Goal: Task Accomplishment & Management: Manage account settings

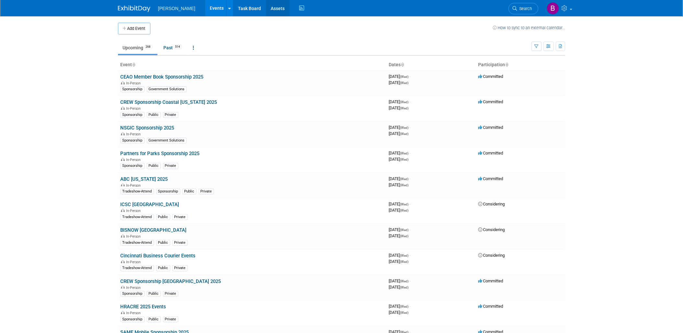
click at [266, 10] on link "Assets" at bounding box center [278, 8] width 24 height 16
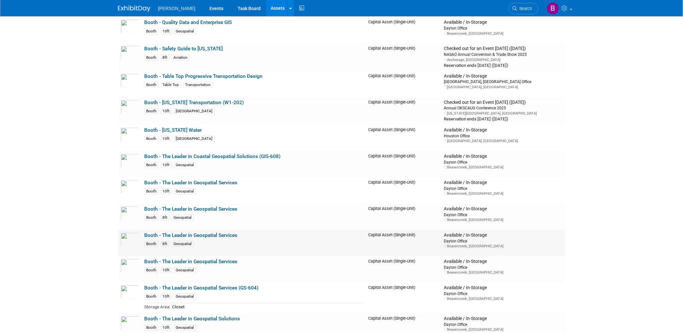
scroll to position [2124, 0]
click at [225, 237] on link "Booth - The Leader in Geospatial Services" at bounding box center [191, 235] width 93 height 6
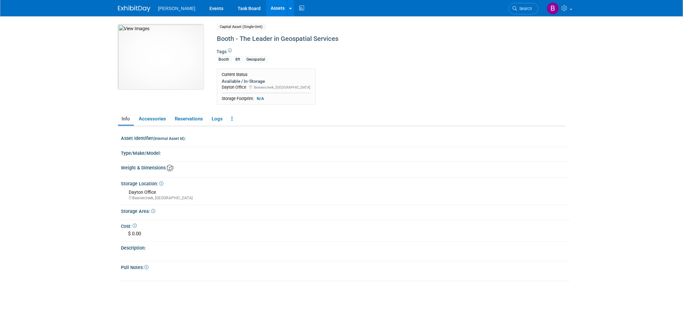
click at [171, 78] on img at bounding box center [161, 56] width 86 height 65
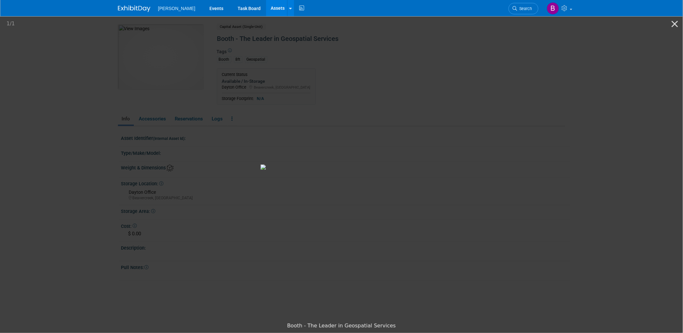
click at [595, 72] on picture at bounding box center [341, 166] width 683 height 303
click at [674, 27] on button "Close gallery" at bounding box center [675, 23] width 16 height 15
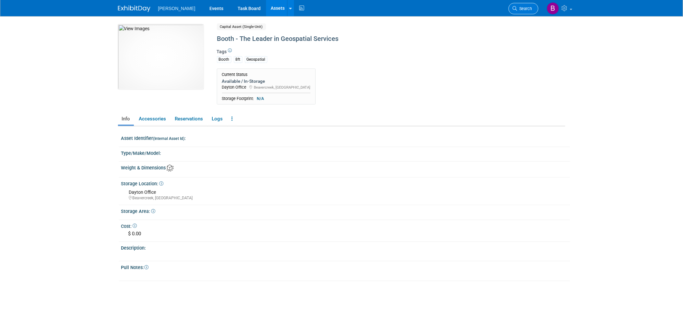
click at [532, 10] on link "Search" at bounding box center [524, 8] width 30 height 11
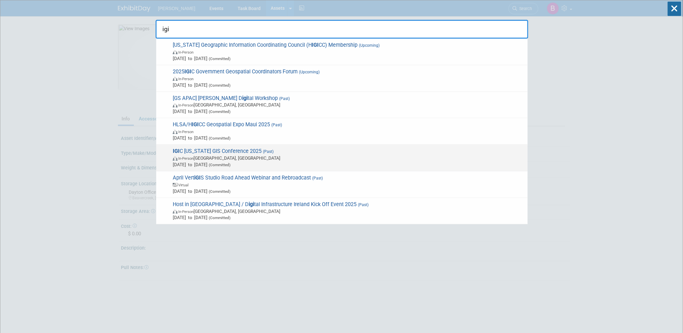
type input "igi"
click at [309, 161] on span "May 20, 2025 to May 22, 2025 (Committed)" at bounding box center [349, 164] width 352 height 6
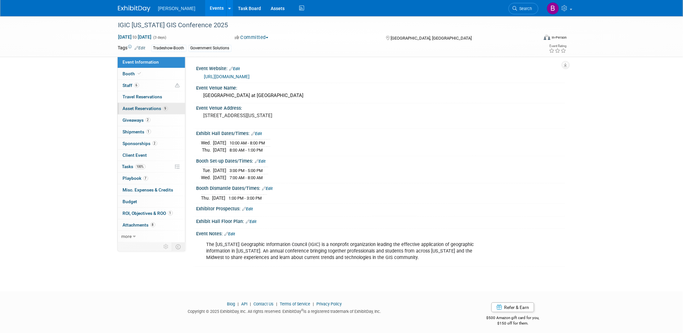
click at [150, 106] on span "Asset Reservations 9" at bounding box center [145, 108] width 45 height 5
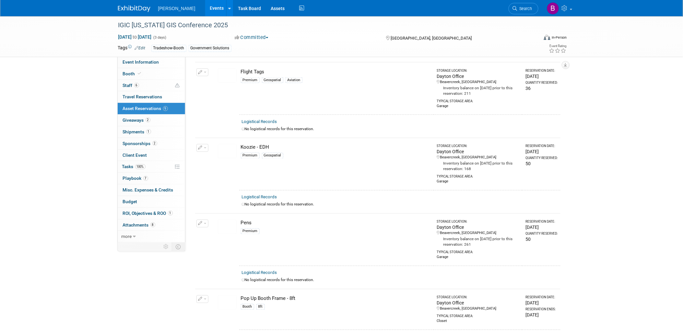
scroll to position [196, 0]
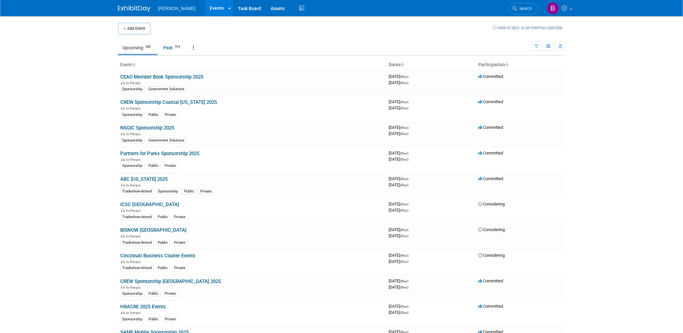
click at [530, 7] on span "Search" at bounding box center [524, 8] width 15 height 5
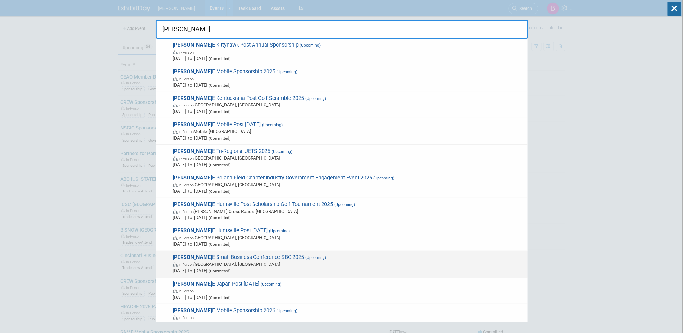
type input "sam"
click at [397, 254] on span "SAM E Small Business Conference SBC 2025 (Upcoming) In-Person Phoenix, AZ Nov 1…" at bounding box center [348, 264] width 354 height 20
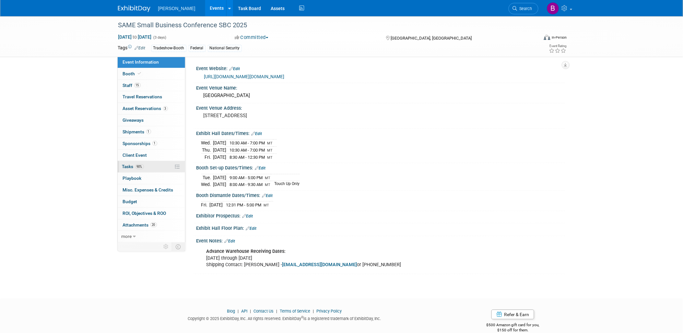
click at [163, 170] on link "90% Tasks 90%" at bounding box center [151, 166] width 67 height 11
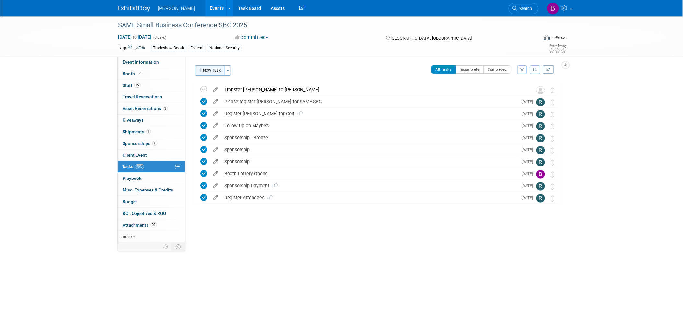
click at [205, 75] on button "New Task" at bounding box center [210, 70] width 30 height 10
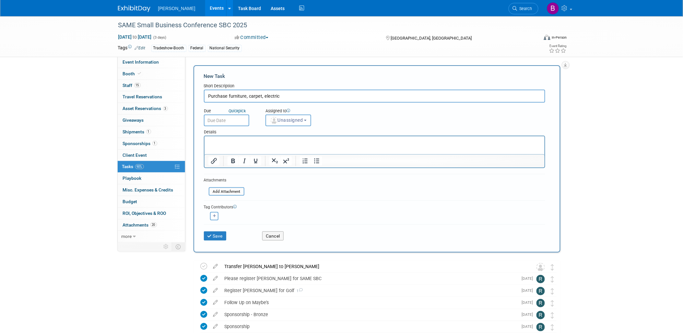
type input "Purchase furniture, carpet, electric"
click at [313, 126] on div "Details" at bounding box center [374, 130] width 341 height 9
click at [305, 121] on button "Unassigned" at bounding box center [288, 120] width 46 height 12
click at [313, 166] on label "[PERSON_NAME]" at bounding box center [311, 170] width 85 height 10
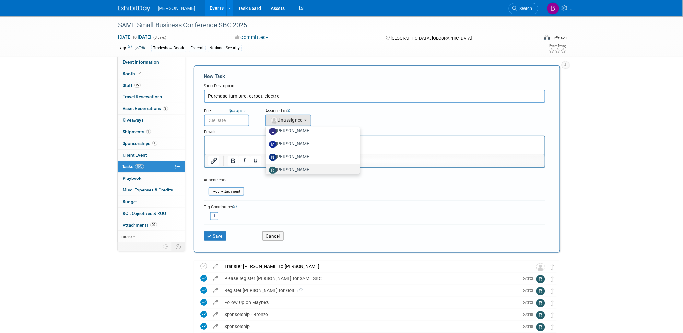
click at [267, 167] on input "[PERSON_NAME]" at bounding box center [265, 169] width 4 height 4
select select "844a177d-a181-44ff-a72a-5731d68e4351"
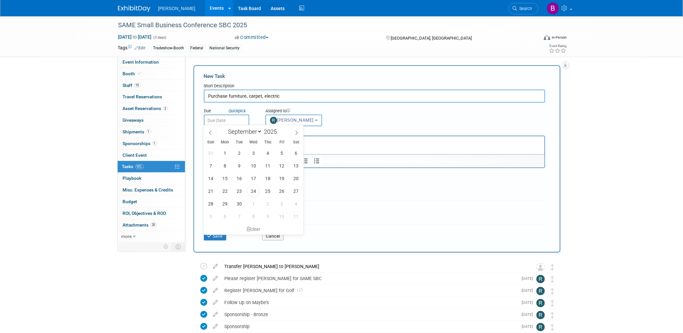
click at [239, 119] on input "text" at bounding box center [226, 120] width 45 height 12
click at [296, 132] on icon at bounding box center [296, 132] width 5 height 5
select select "9"
click at [284, 168] on span "10" at bounding box center [281, 165] width 13 height 13
type input "[DATE]"
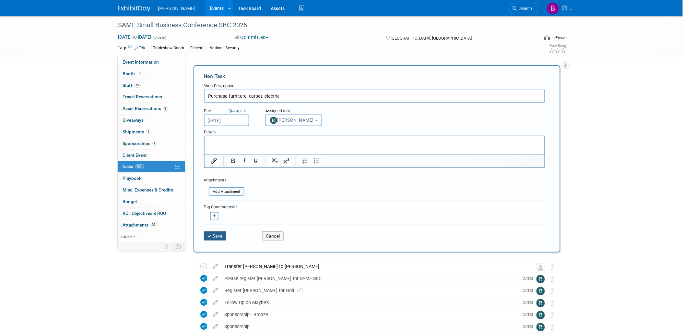
click at [212, 238] on div "Save Cancel" at bounding box center [374, 234] width 341 height 21
click at [212, 235] on icon "submit" at bounding box center [210, 236] width 6 height 5
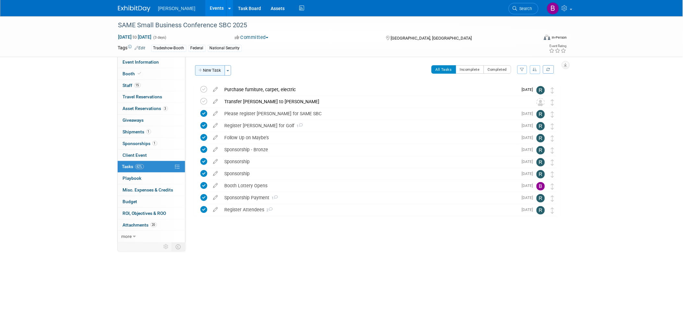
click at [210, 69] on button "New Task" at bounding box center [210, 70] width 30 height 10
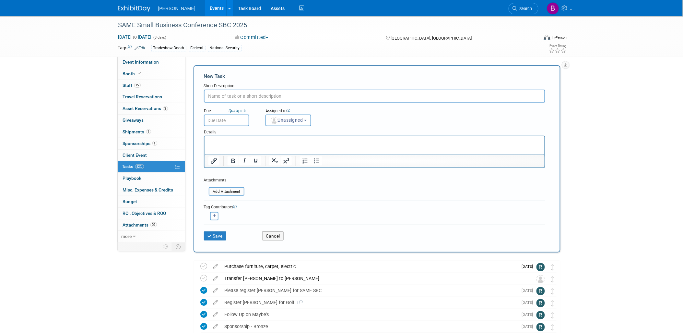
scroll to position [0, 0]
type input "Order Margarita Bar"
click at [281, 122] on button "Unassigned" at bounding box center [288, 120] width 46 height 12
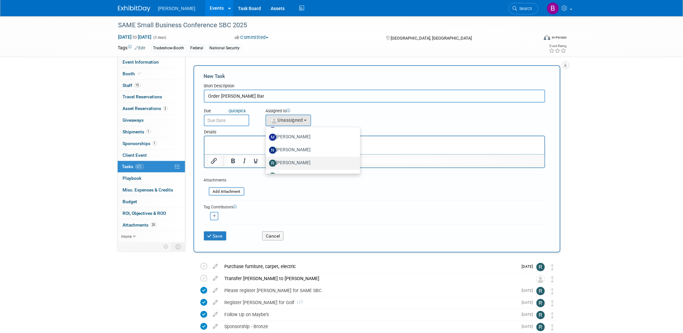
click at [311, 158] on label "[PERSON_NAME]" at bounding box center [311, 163] width 85 height 10
click at [267, 160] on input "[PERSON_NAME]" at bounding box center [265, 162] width 4 height 4
select select "844a177d-a181-44ff-a72a-5731d68e4351"
click at [308, 119] on span "[PERSON_NAME]" at bounding box center [292, 119] width 44 height 5
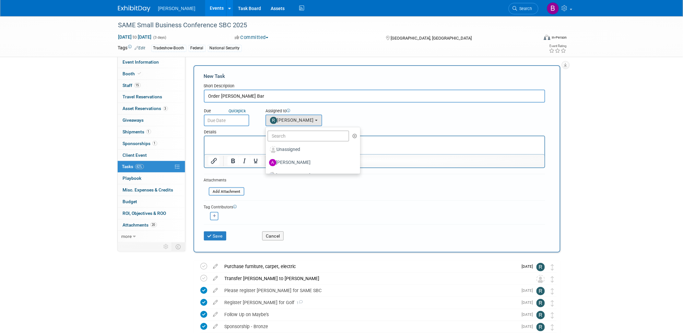
click at [397, 221] on form "New Task Short Description Order Margarita Bar Due Quick pick Unassigned (me) (…" at bounding box center [377, 159] width 346 height 172
click at [220, 144] on p "Rich Text Area. Press ALT-0 for help." at bounding box center [374, 141] width 333 height 6
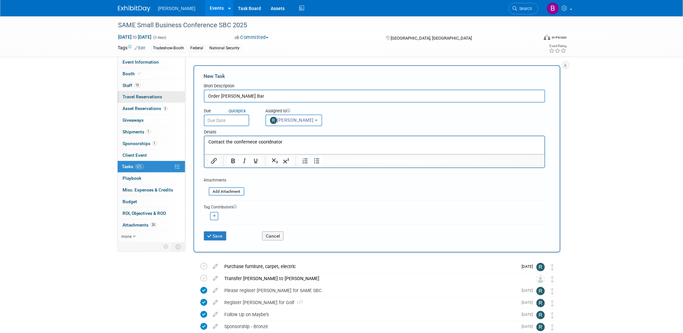
drag, startPoint x: 250, startPoint y: 94, endPoint x: 135, endPoint y: 99, distance: 114.8
click at [135, 99] on div "Event Information Event Info Booth Booth 15 Staff 15 Staff 0 Travel Reservation…" at bounding box center [341, 217] width 457 height 403
type input "Get a quote on margarita bar"
click at [307, 140] on p "Contact the confernece cooridnator" at bounding box center [374, 141] width 333 height 6
drag, startPoint x: 300, startPoint y: 137, endPoint x: 227, endPoint y: 142, distance: 73.7
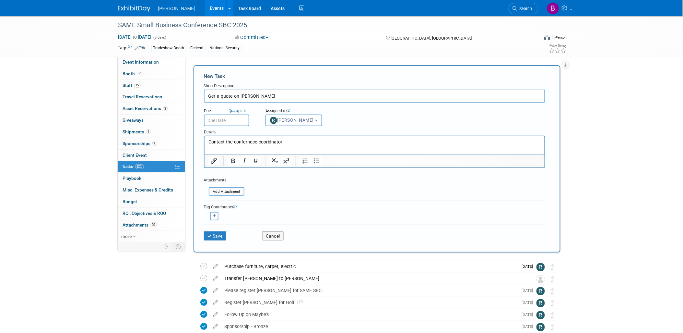
click at [227, 142] on html "Contact the confernece cooridnator" at bounding box center [374, 140] width 340 height 9
click at [226, 143] on p "Contact the confernece cooridnator" at bounding box center [374, 141] width 333 height 6
drag, startPoint x: 93, startPoint y: 15, endPoint x: 299, endPoint y: 153, distance: 248.1
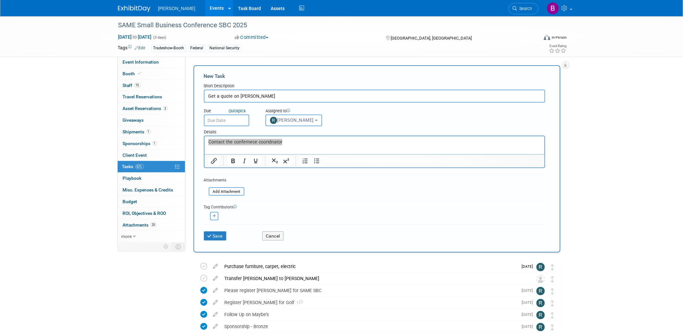
click at [299, 154] on div at bounding box center [375, 160] width 340 height 13
drag, startPoint x: 295, startPoint y: 146, endPoint x: 173, endPoint y: 143, distance: 121.9
click at [204, 143] on html "Contact the confernece cooridnator" at bounding box center [374, 140] width 340 height 9
click at [264, 143] on p "Contact the confernece cooridnator" at bounding box center [374, 141] width 333 height 6
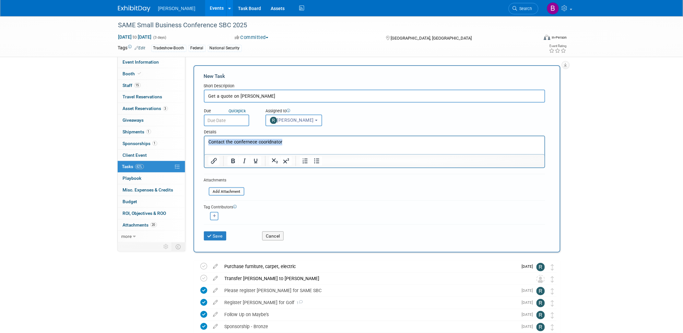
click at [264, 143] on p "Contact the confernece cooridnator" at bounding box center [374, 141] width 333 height 6
click at [304, 138] on html "Get a quote on the" at bounding box center [374, 140] width 340 height 9
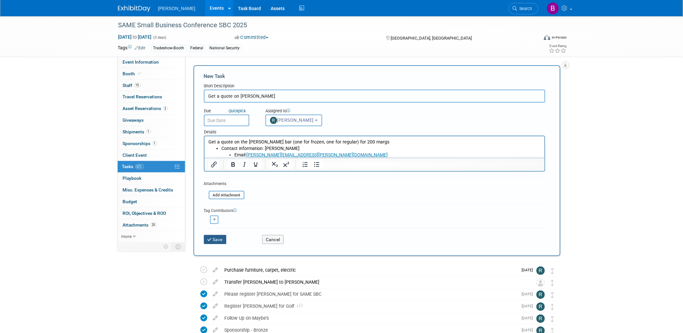
click at [217, 239] on button "Save" at bounding box center [215, 239] width 23 height 9
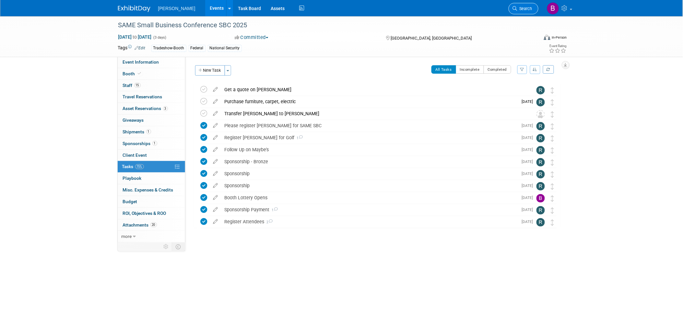
click at [516, 11] on link "Search" at bounding box center [524, 8] width 30 height 11
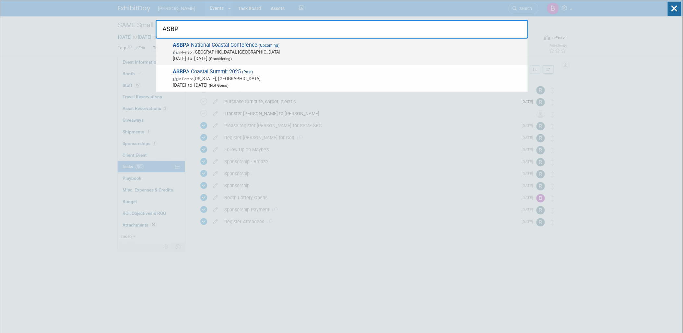
type input "ASBP"
click at [346, 52] on span "In-Person Long Beach, CA" at bounding box center [349, 52] width 352 height 6
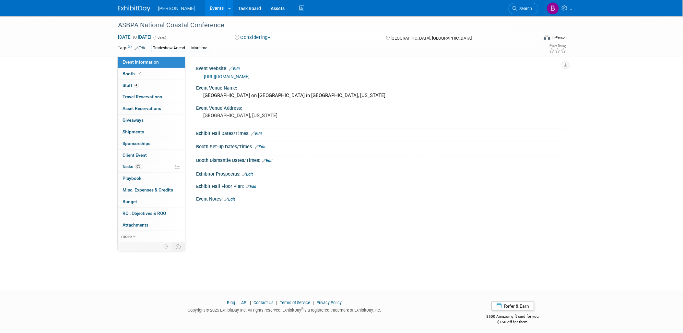
click at [252, 71] on div "[URL][DOMAIN_NAME]" at bounding box center [380, 75] width 359 height 9
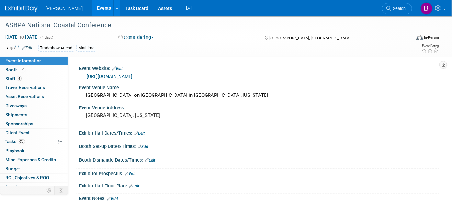
click at [133, 77] on link "[URL][DOMAIN_NAME]" at bounding box center [110, 76] width 46 height 5
